Goal: Transaction & Acquisition: Purchase product/service

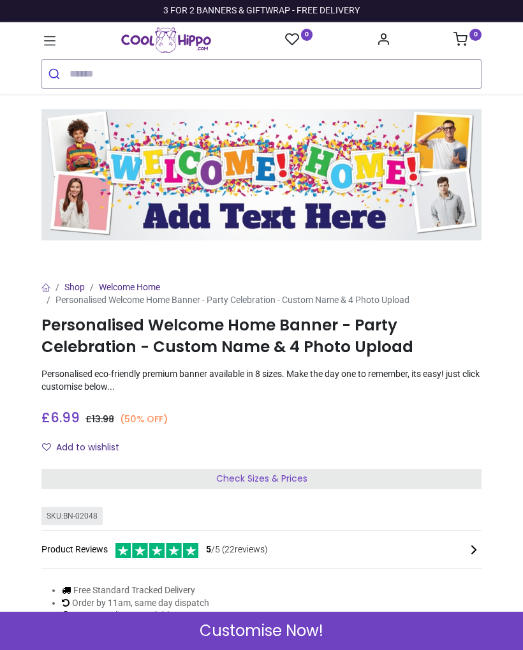
click at [374, 630] on div "Customise Now!" at bounding box center [261, 631] width 523 height 38
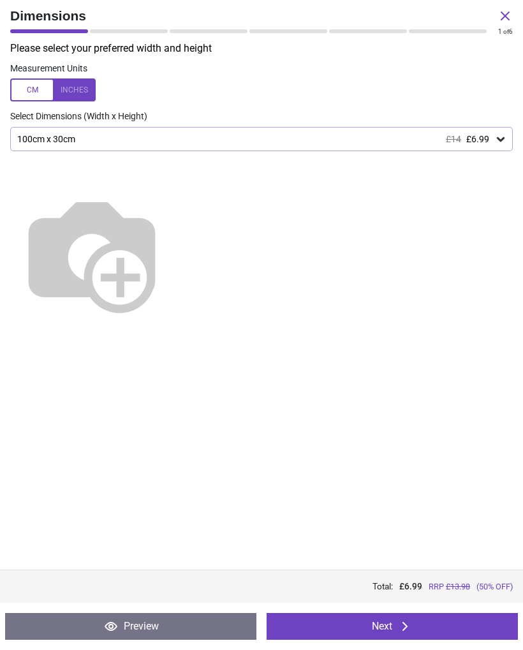
click at [499, 139] on icon at bounding box center [501, 139] width 8 height 4
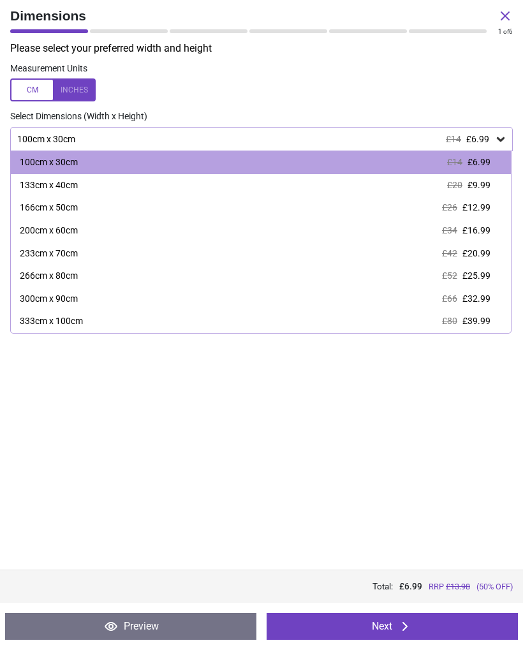
click at [476, 513] on div "Please select your preferred width and height Measurement Units Select Dimensio…" at bounding box center [261, 305] width 523 height 528
click at [482, 190] on div "133cm x 40cm £20 £9.99" at bounding box center [261, 185] width 500 height 23
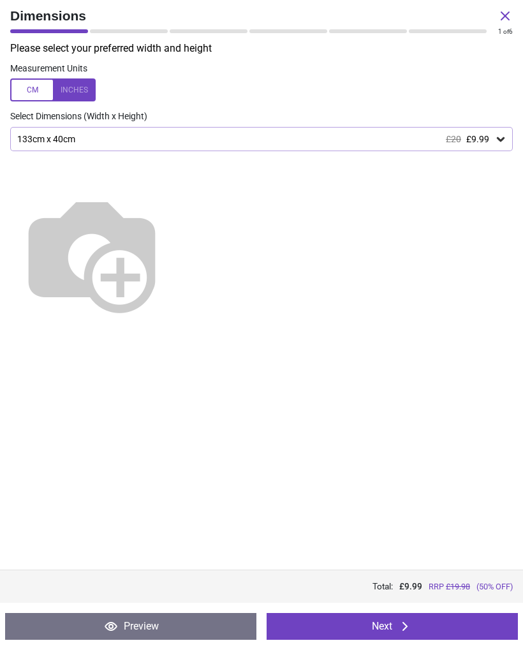
click at [440, 629] on button "Next" at bounding box center [392, 626] width 251 height 27
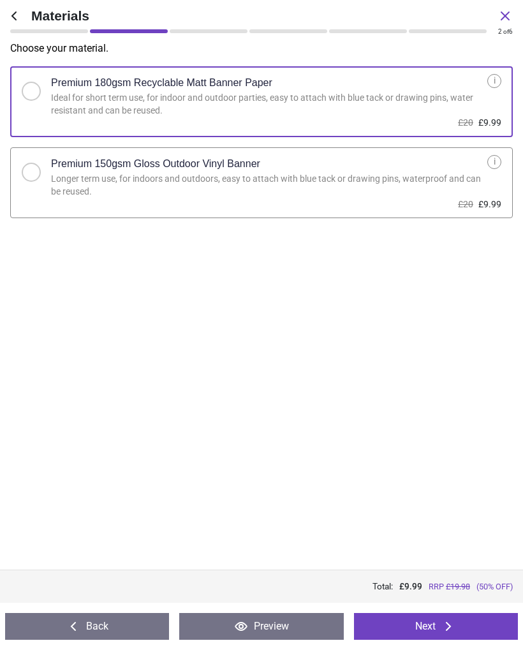
click at [464, 613] on button "Next" at bounding box center [436, 626] width 164 height 27
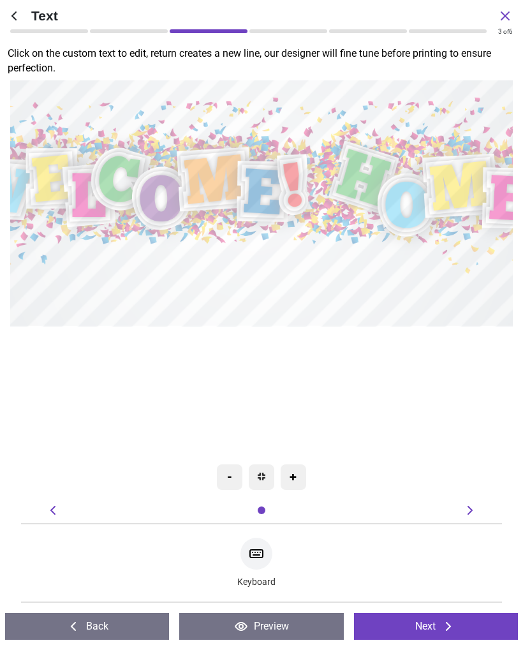
click at [389, 286] on textarea at bounding box center [261, 287] width 486 height 59
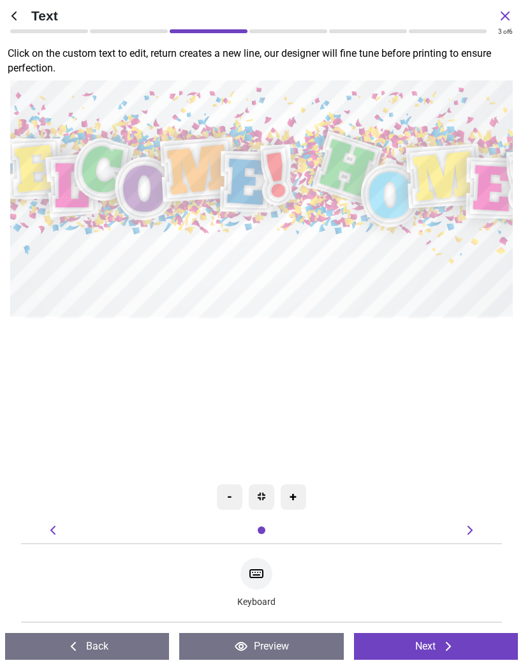
type textarea "*********"
click at [482, 420] on div ".cls-1 { filter: url(#drop-shadow-3); } .cls-1, .cls-2, .cls-3, .cls-4 { fill: …" at bounding box center [238, 193] width 832 height 720
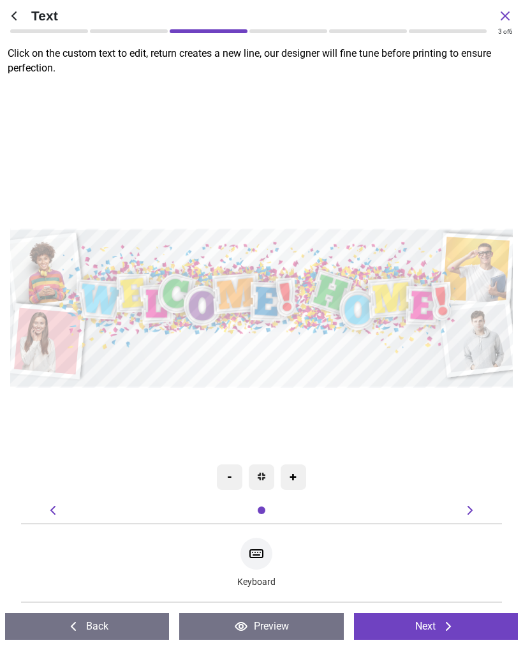
click at [459, 621] on button "Next" at bounding box center [436, 626] width 164 height 27
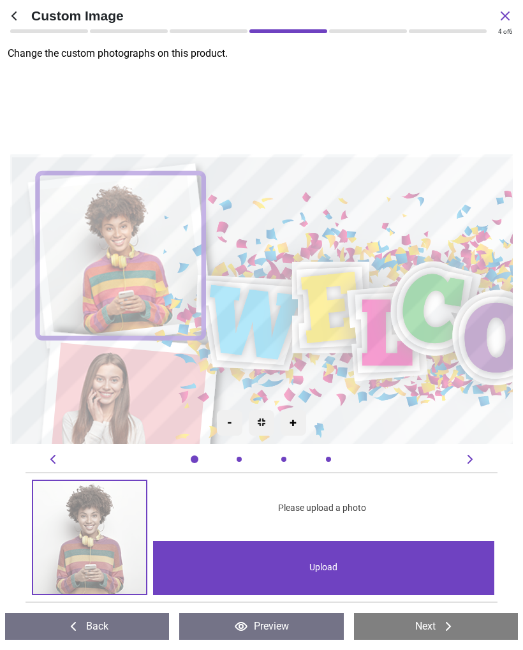
click at [433, 578] on div "Upload" at bounding box center [323, 568] width 341 height 54
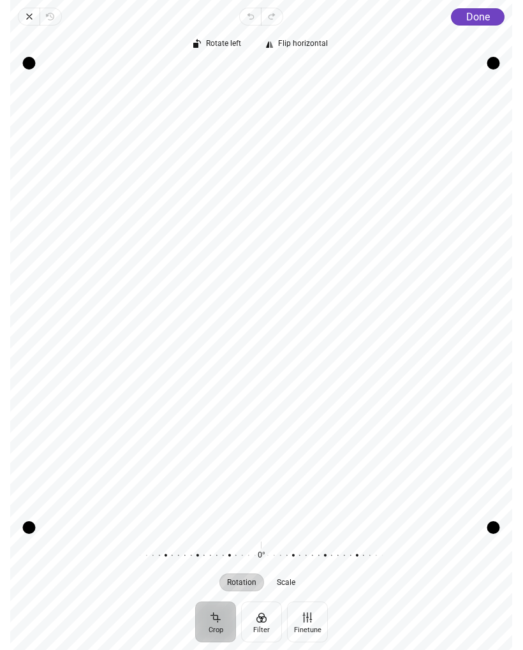
click at [484, 20] on span "Done" at bounding box center [478, 17] width 24 height 12
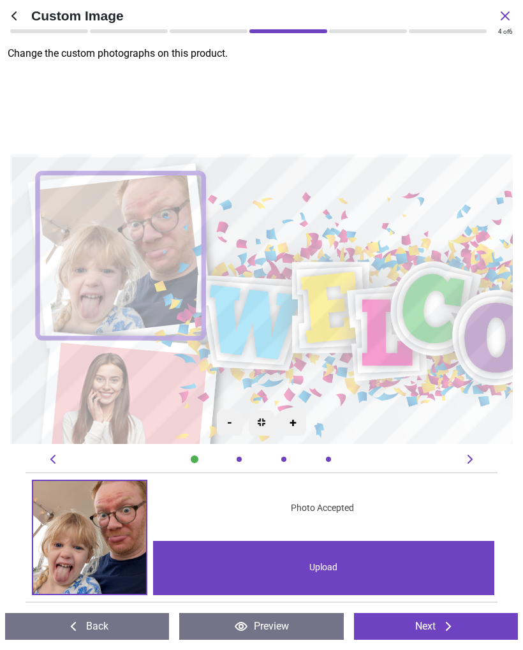
click at [441, 625] on icon at bounding box center [448, 626] width 15 height 15
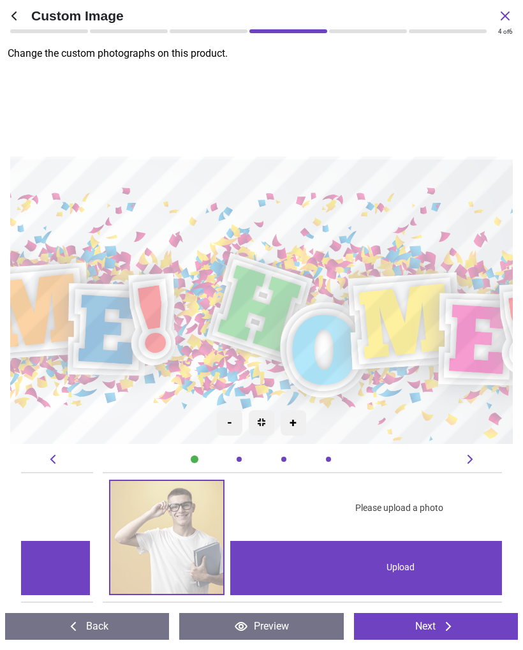
scroll to position [0, 481]
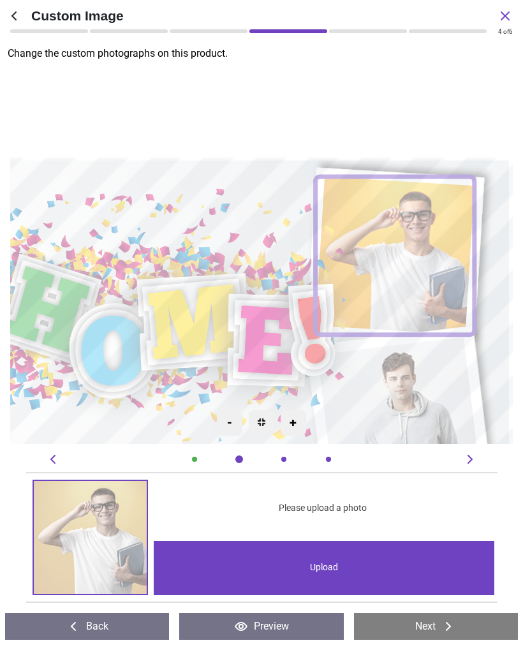
click at [395, 570] on div "Upload" at bounding box center [324, 568] width 341 height 54
click at [464, 624] on button "Next" at bounding box center [436, 626] width 164 height 27
click at [435, 631] on button "Next" at bounding box center [436, 626] width 164 height 27
